Goal: Task Accomplishment & Management: Manage account settings

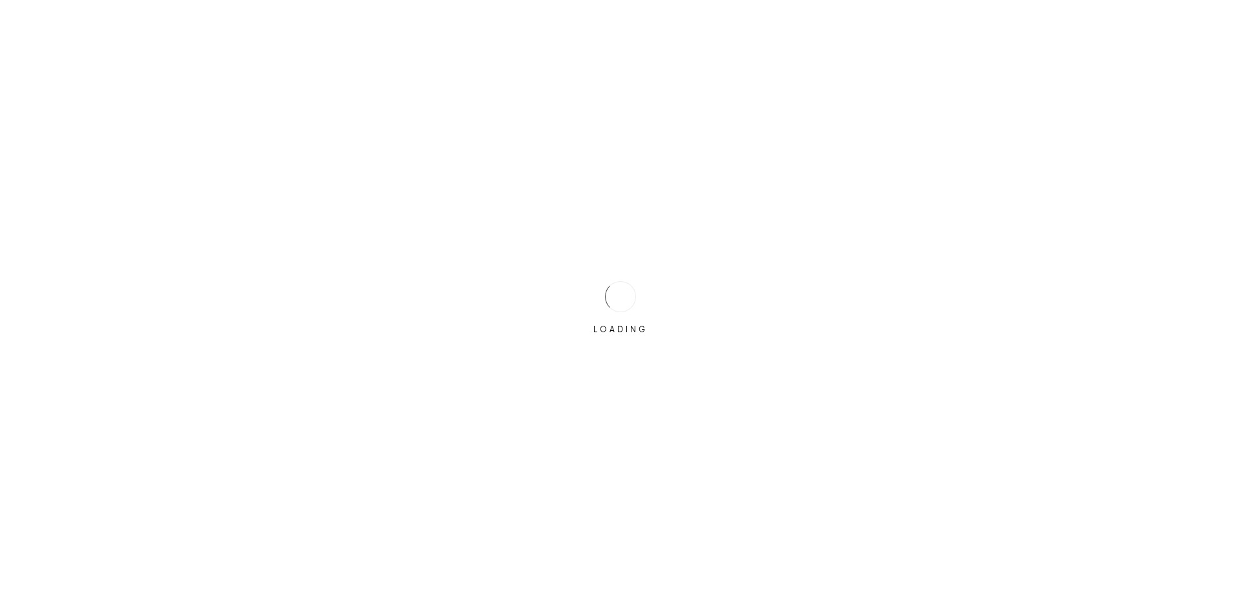
click at [567, 294] on div "LOADING" at bounding box center [620, 308] width 1241 height 616
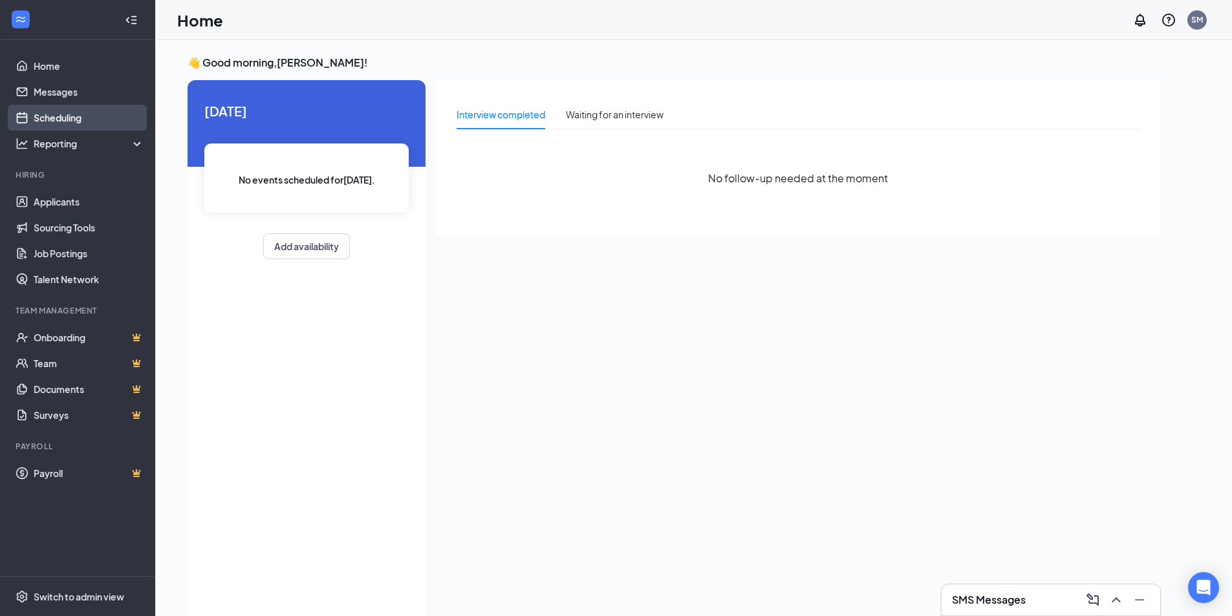
click at [72, 118] on link "Scheduling" at bounding box center [89, 118] width 111 height 26
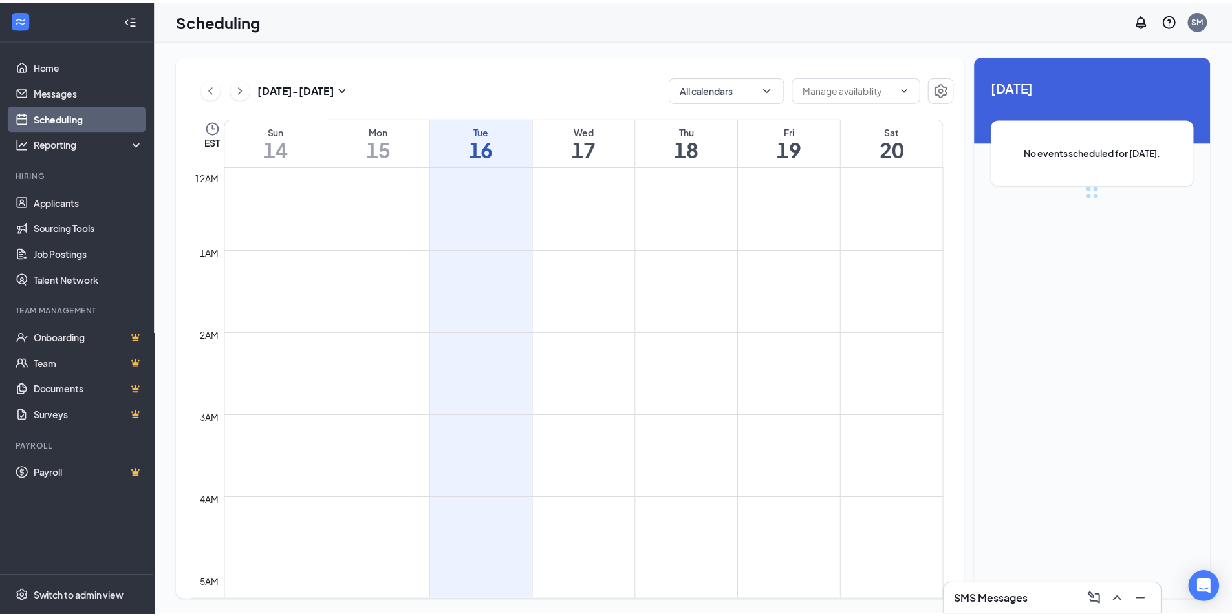
scroll to position [636, 0]
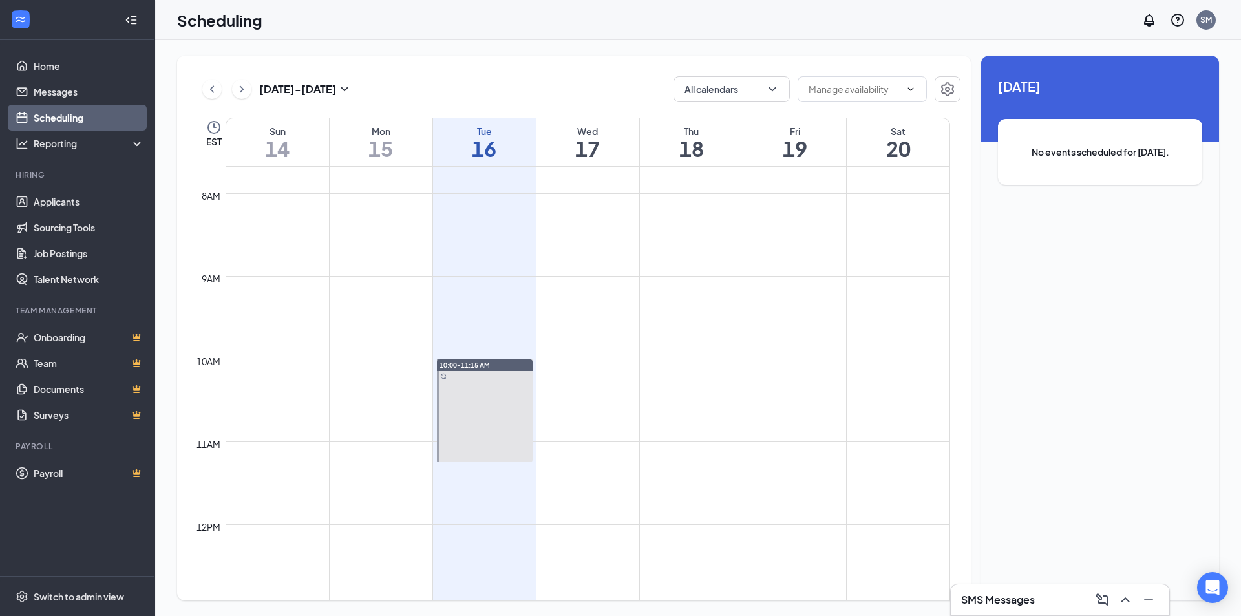
click at [246, 97] on button at bounding box center [241, 89] width 19 height 19
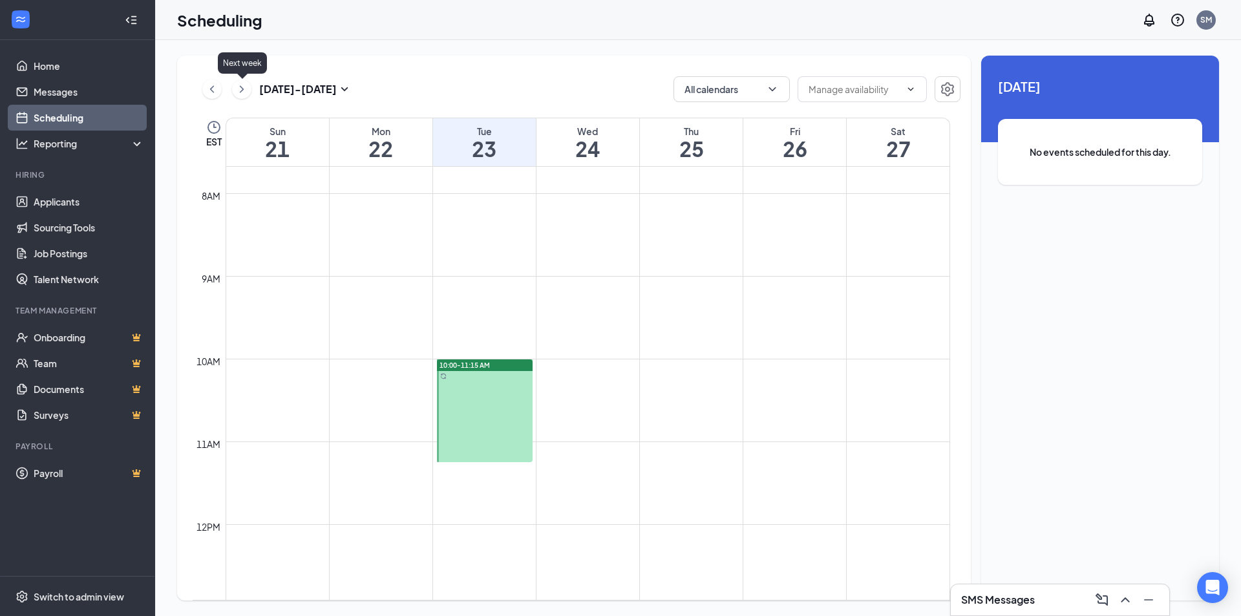
click at [244, 91] on icon "ChevronRight" at bounding box center [241, 89] width 13 height 16
click at [239, 85] on icon "ChevronRight" at bounding box center [241, 89] width 13 height 16
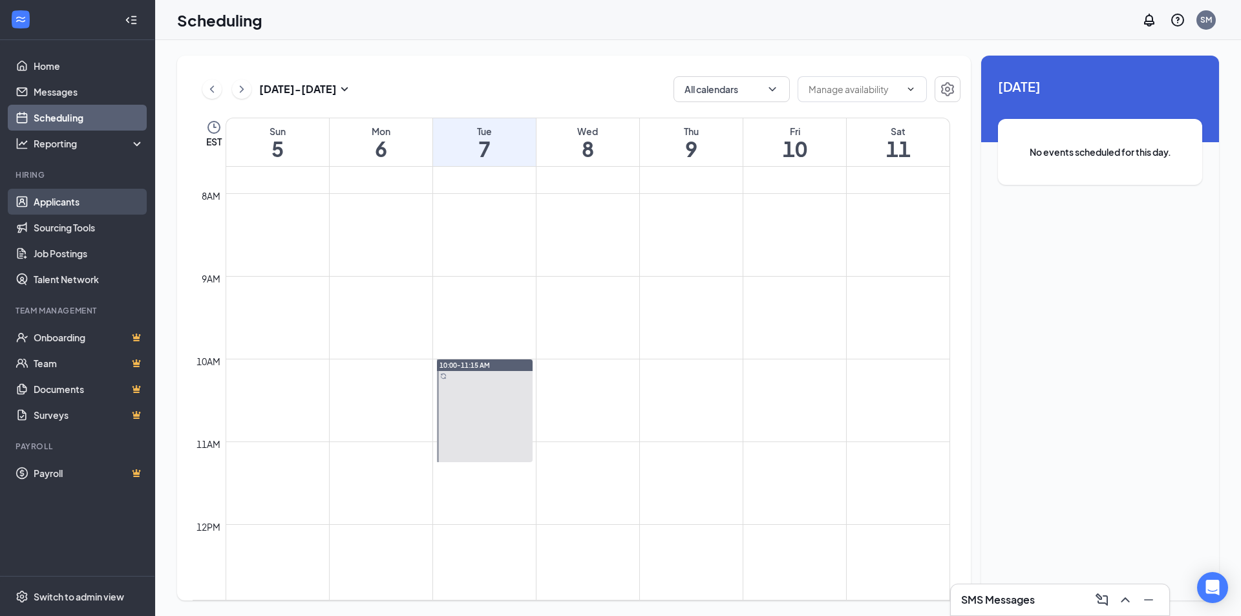
click at [67, 205] on link "Applicants" at bounding box center [89, 202] width 111 height 26
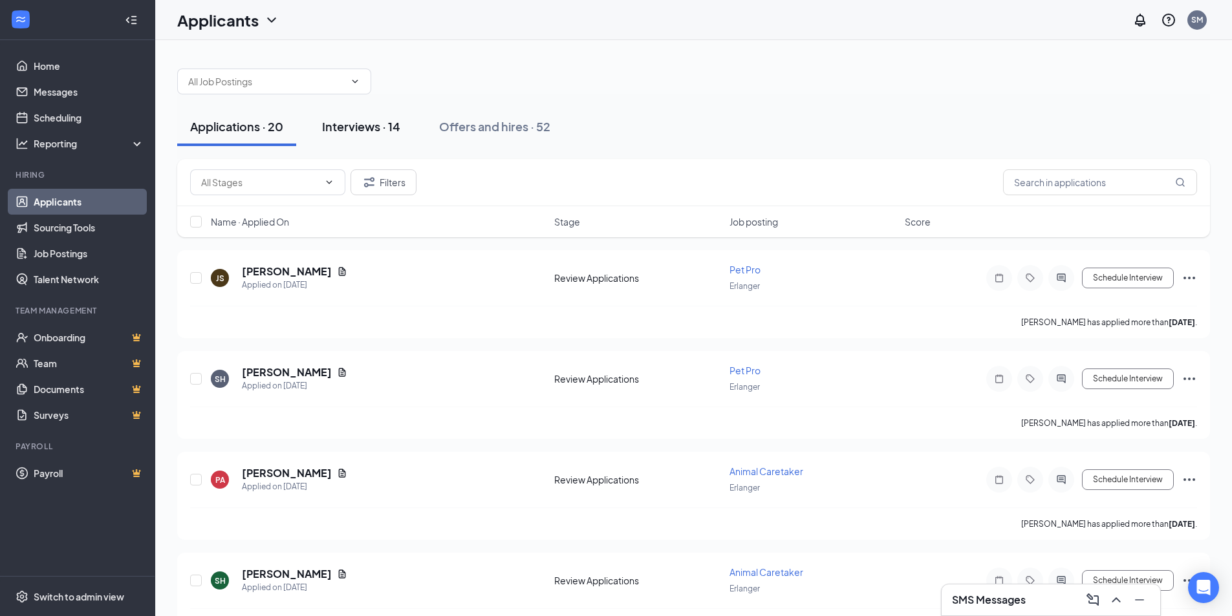
click at [364, 129] on div "Interviews · 14" at bounding box center [361, 126] width 78 height 16
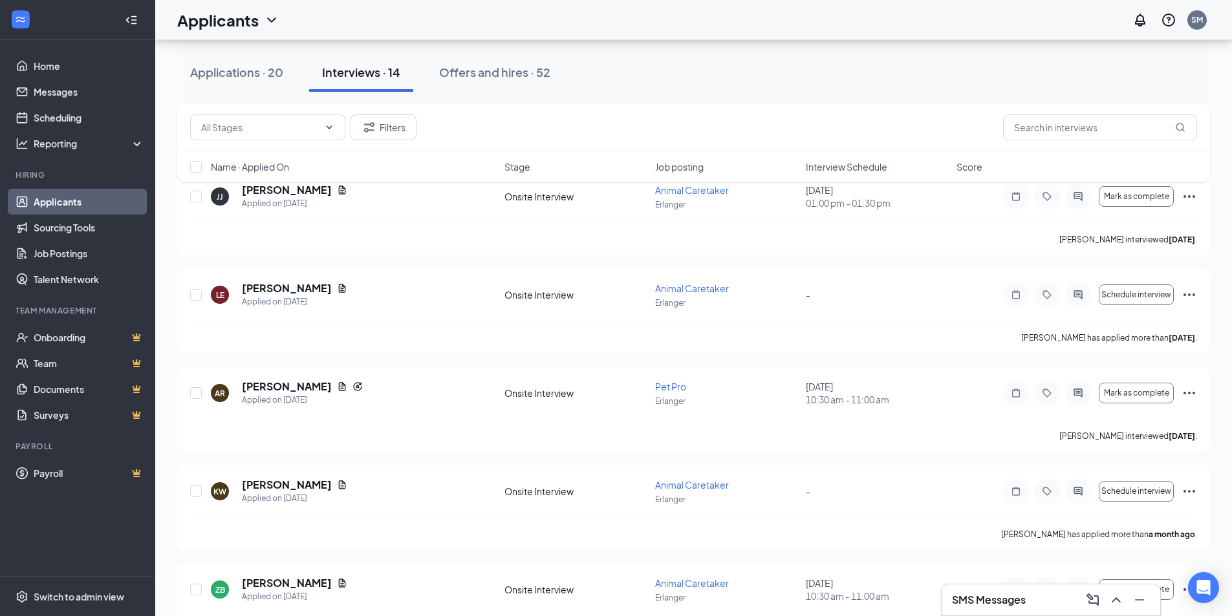
scroll to position [366, 0]
